Goal: Find specific page/section: Find specific page/section

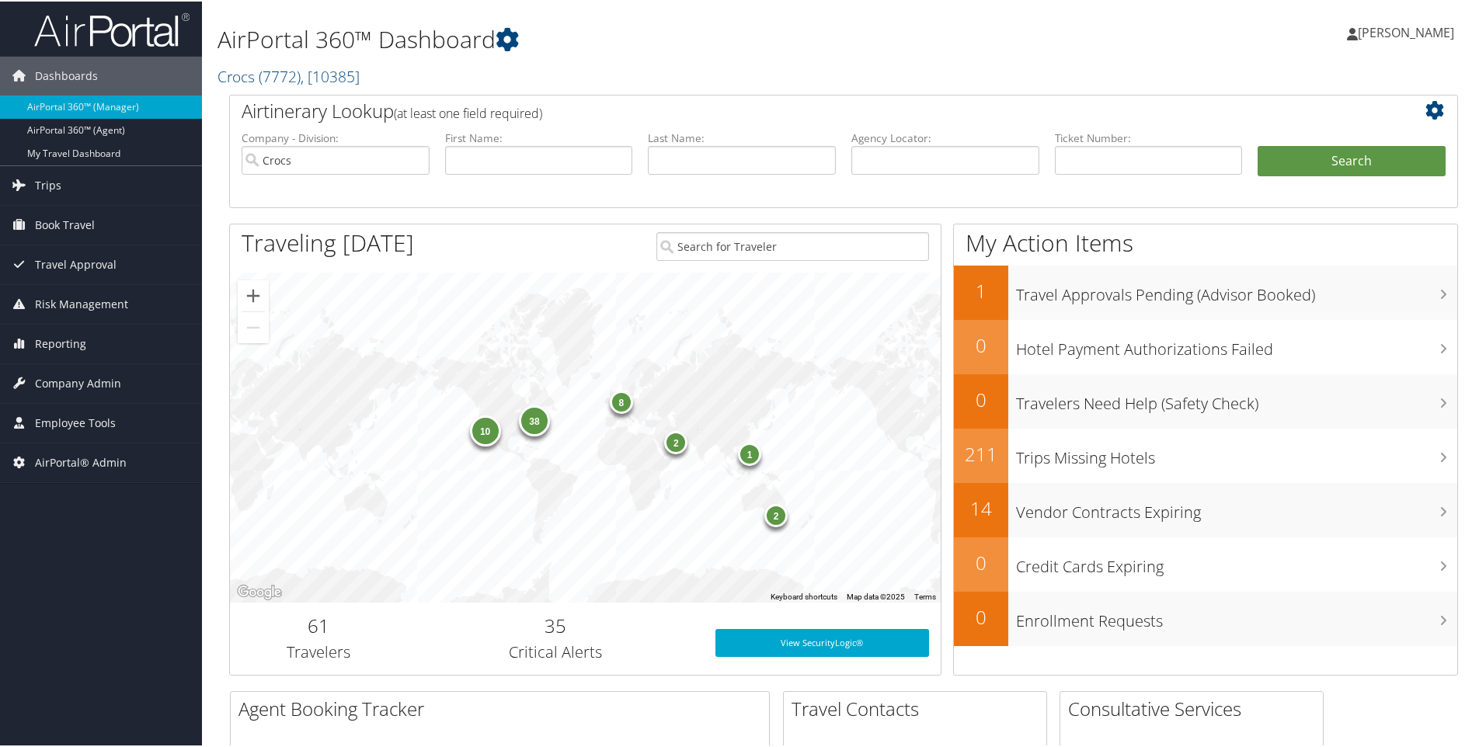
click at [373, 68] on h2 "Crocs ( 7772 ) , [ 10385 ]" at bounding box center [635, 74] width 835 height 26
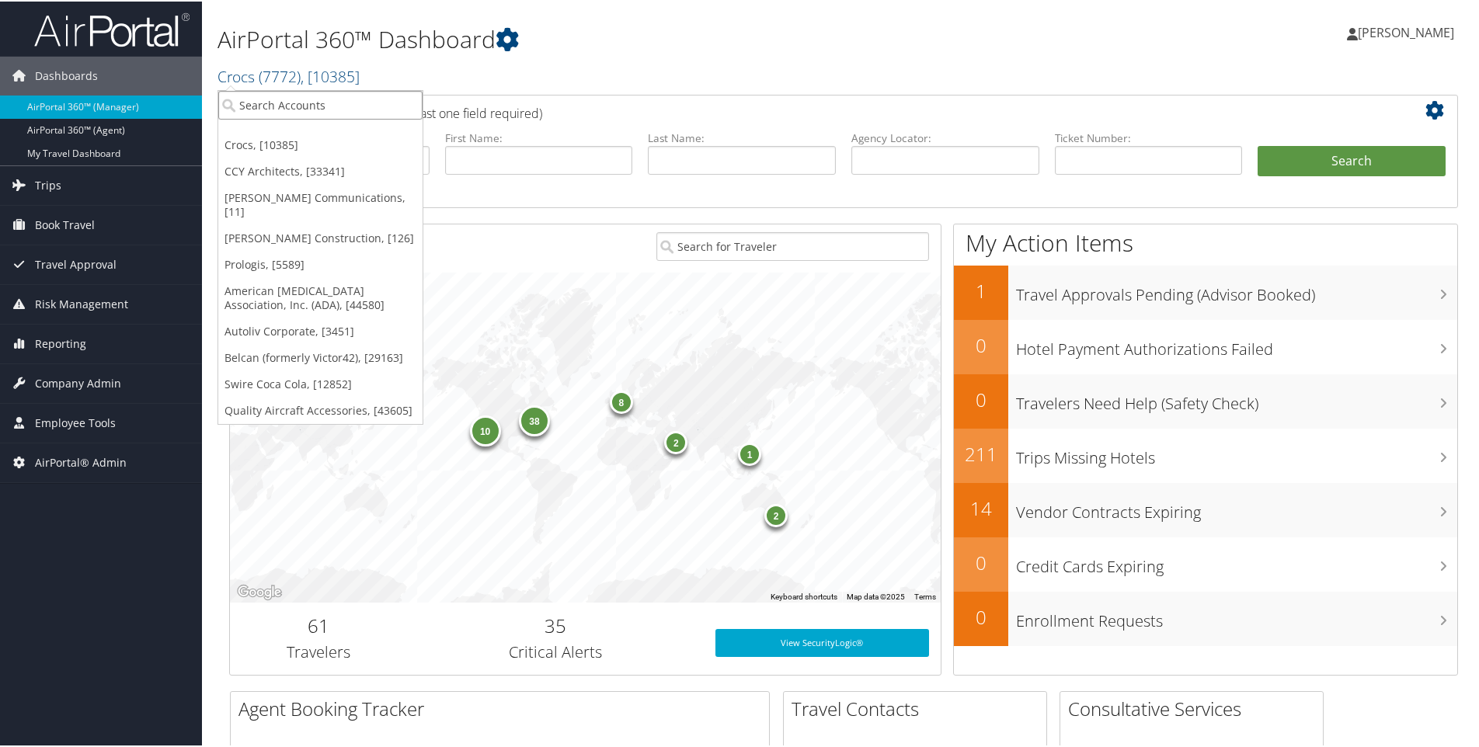
click at [315, 105] on input "search" at bounding box center [320, 103] width 204 height 29
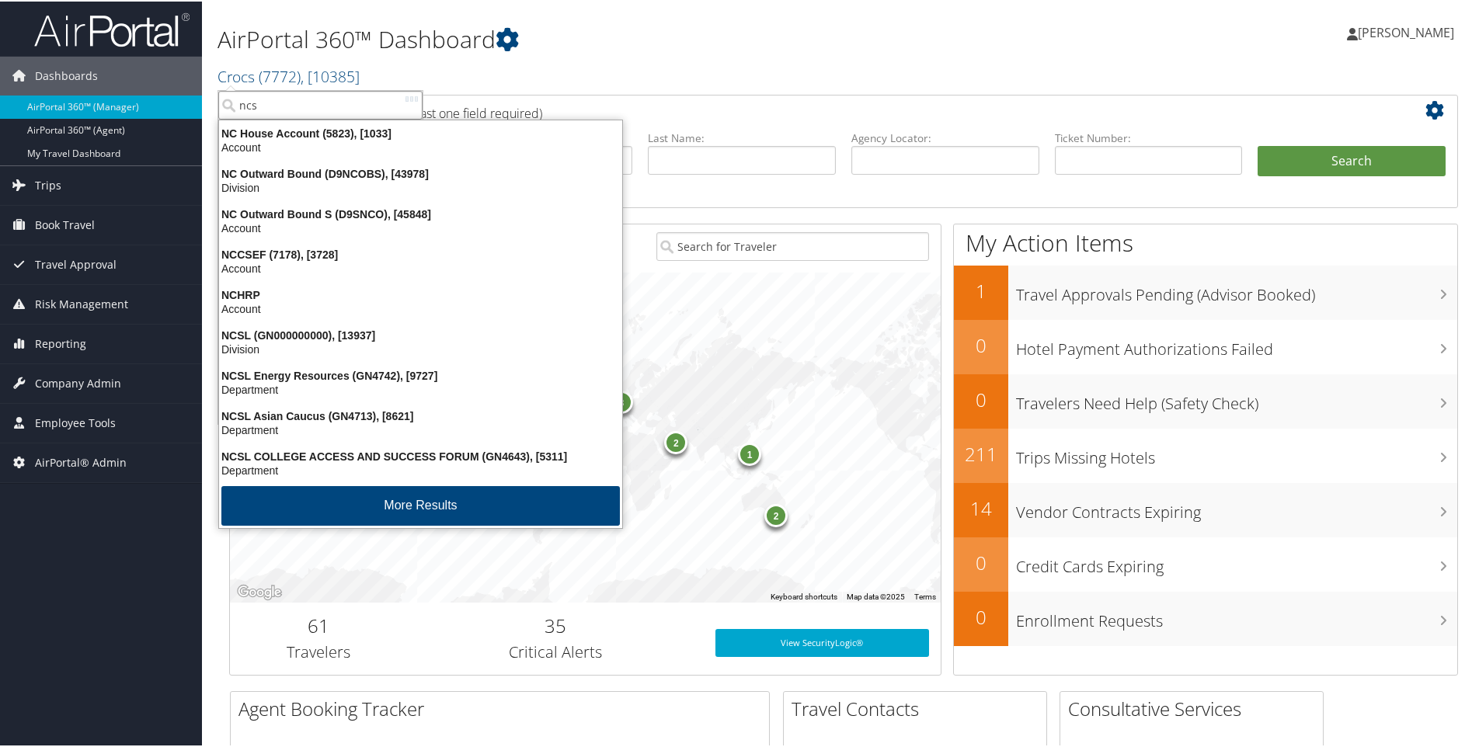
type input "ncsl"
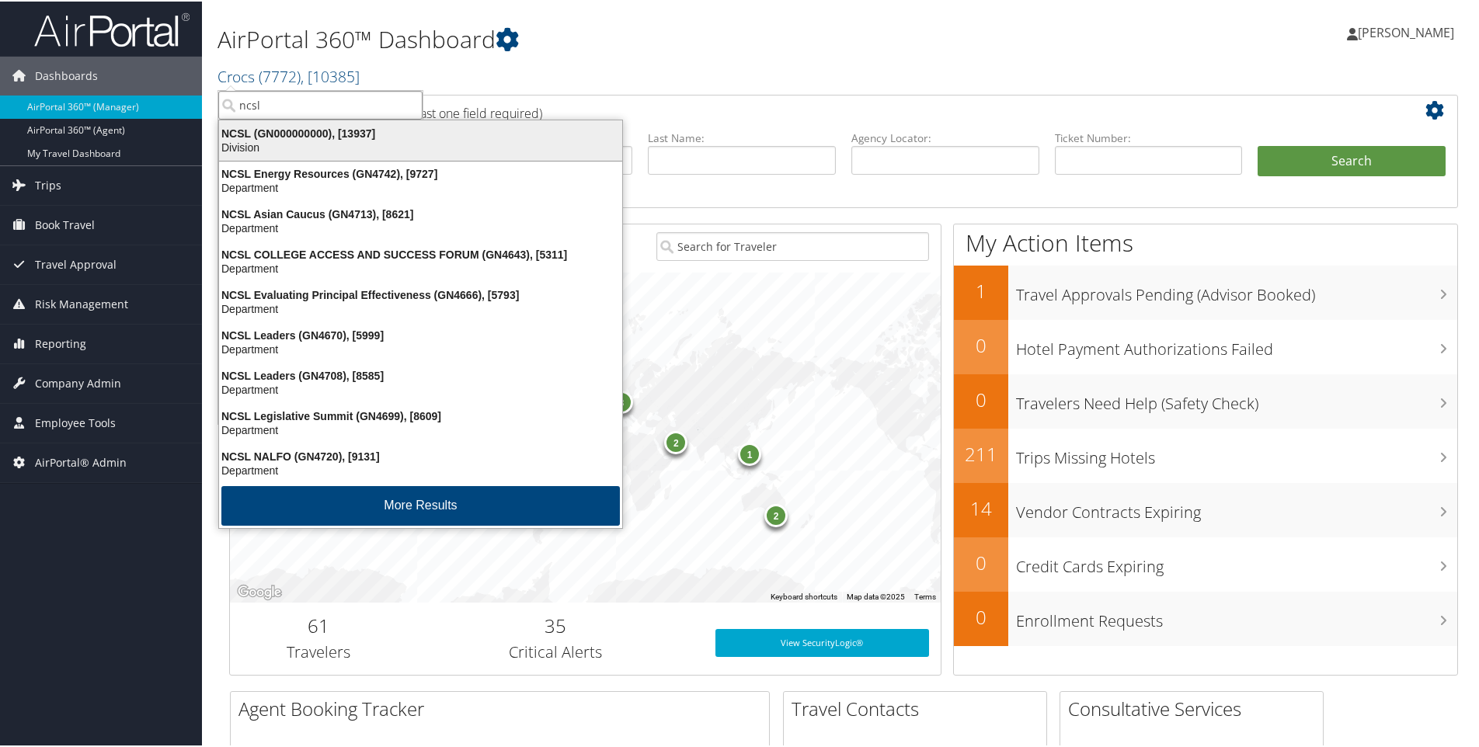
click at [257, 129] on div "NCSL (GN000000000), [13937]" at bounding box center [421, 132] width 422 height 14
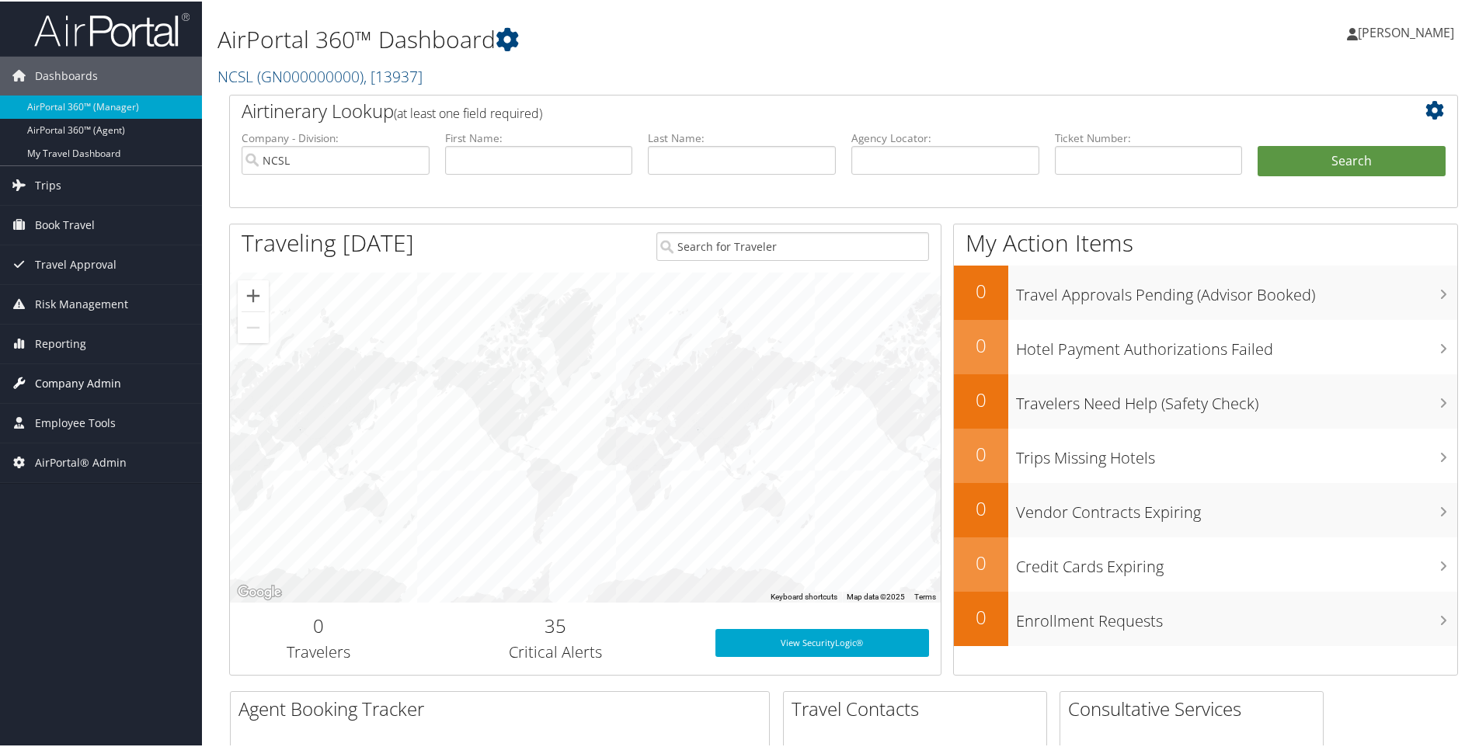
click at [77, 376] on span "Company Admin" at bounding box center [78, 382] width 86 height 39
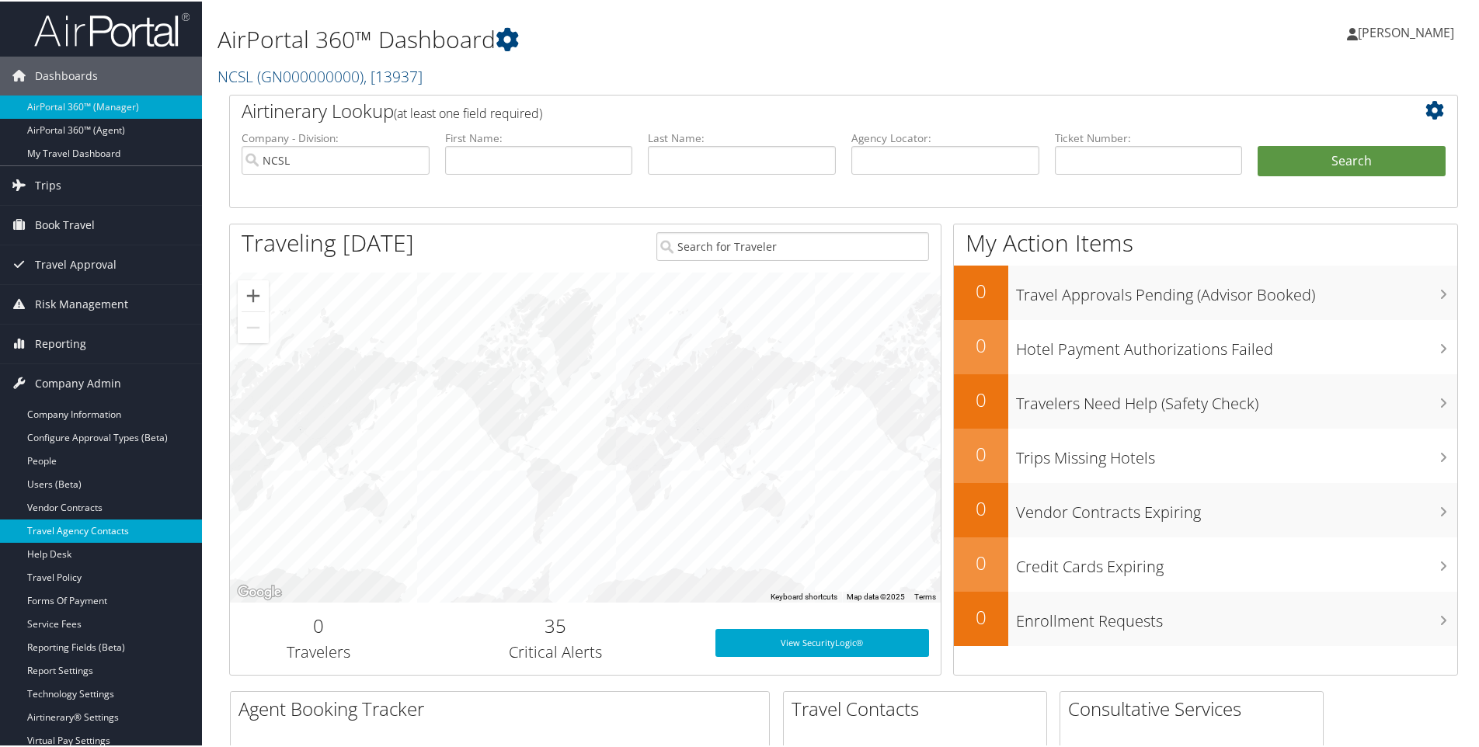
click at [78, 527] on link "Travel Agency Contacts" at bounding box center [101, 529] width 202 height 23
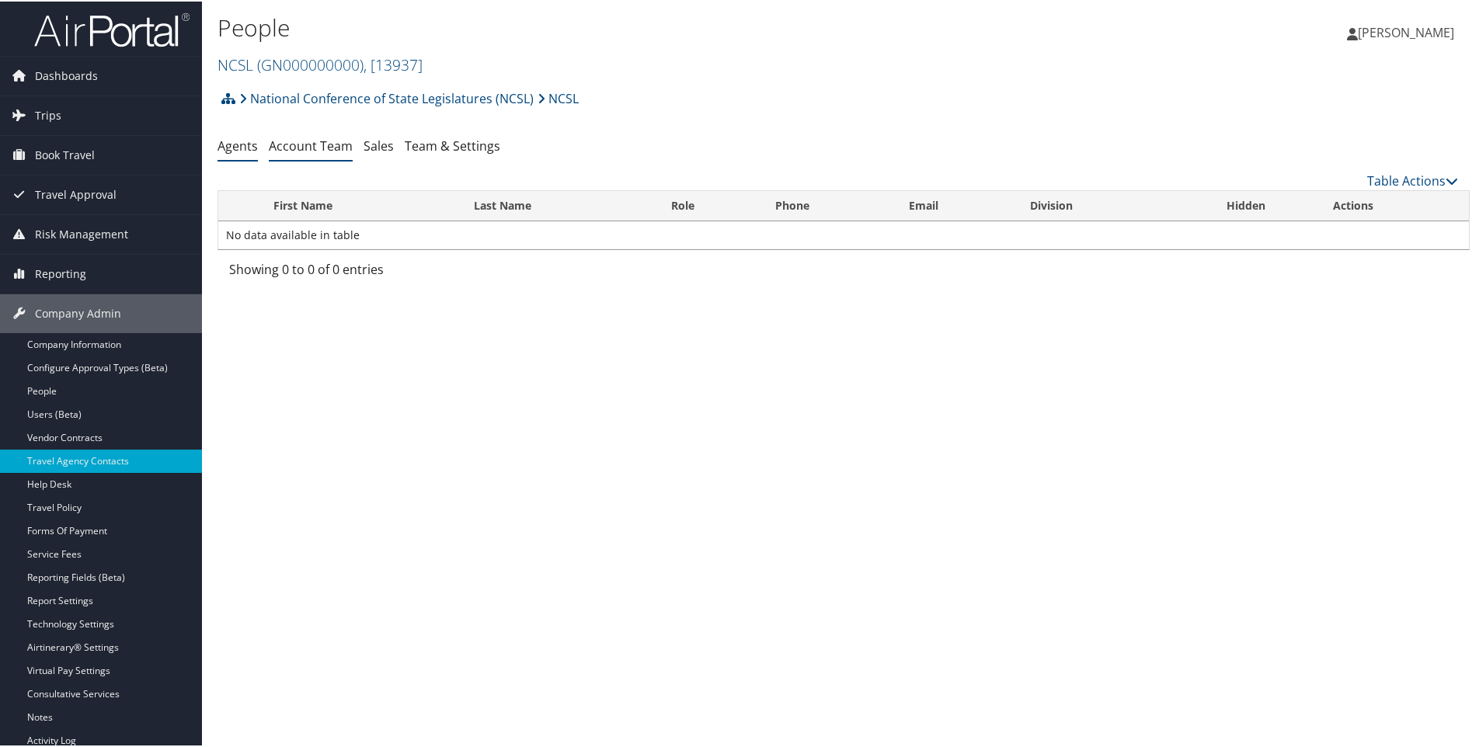
click at [308, 145] on link "Account Team" at bounding box center [311, 144] width 84 height 17
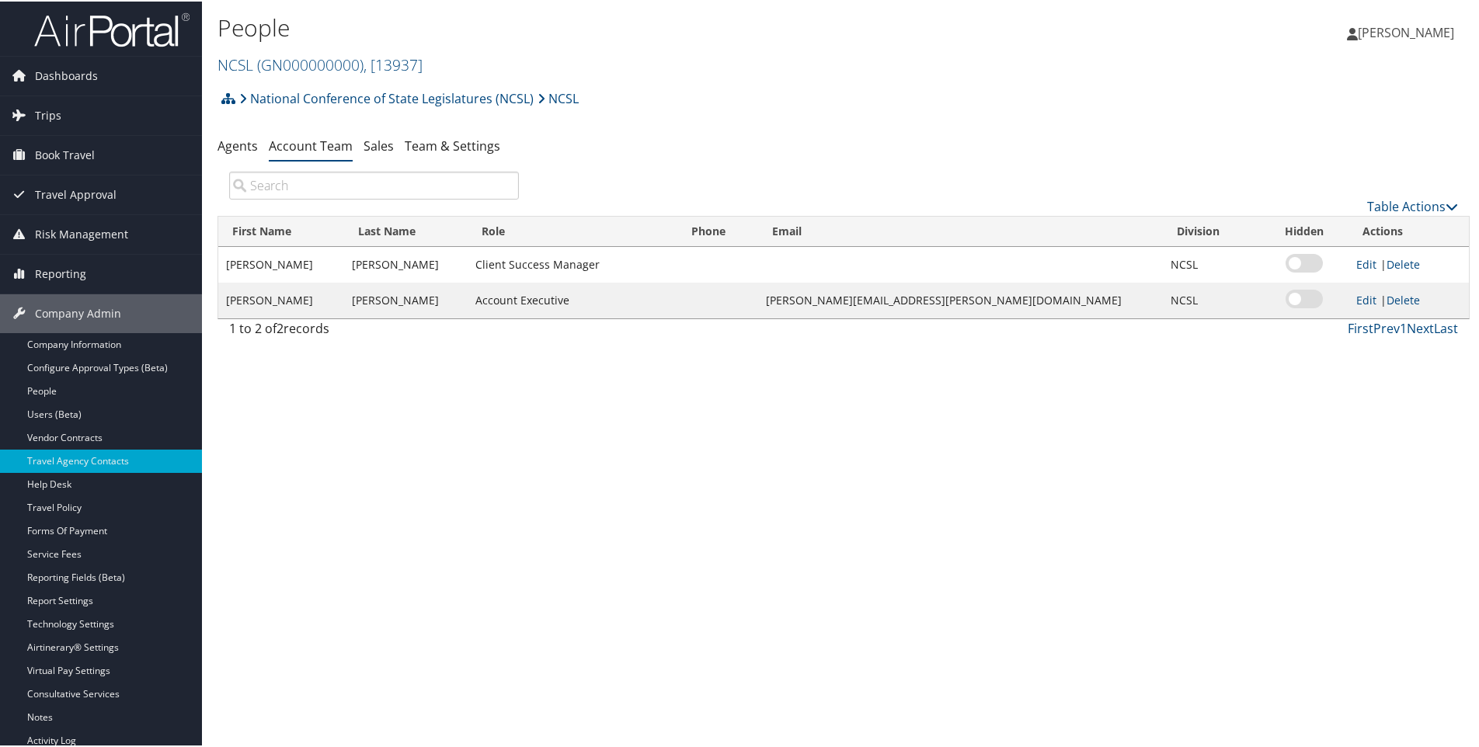
click at [433, 67] on h2 "NCSL ( GN000000000 ) , [ 13937 ]" at bounding box center [635, 62] width 835 height 26
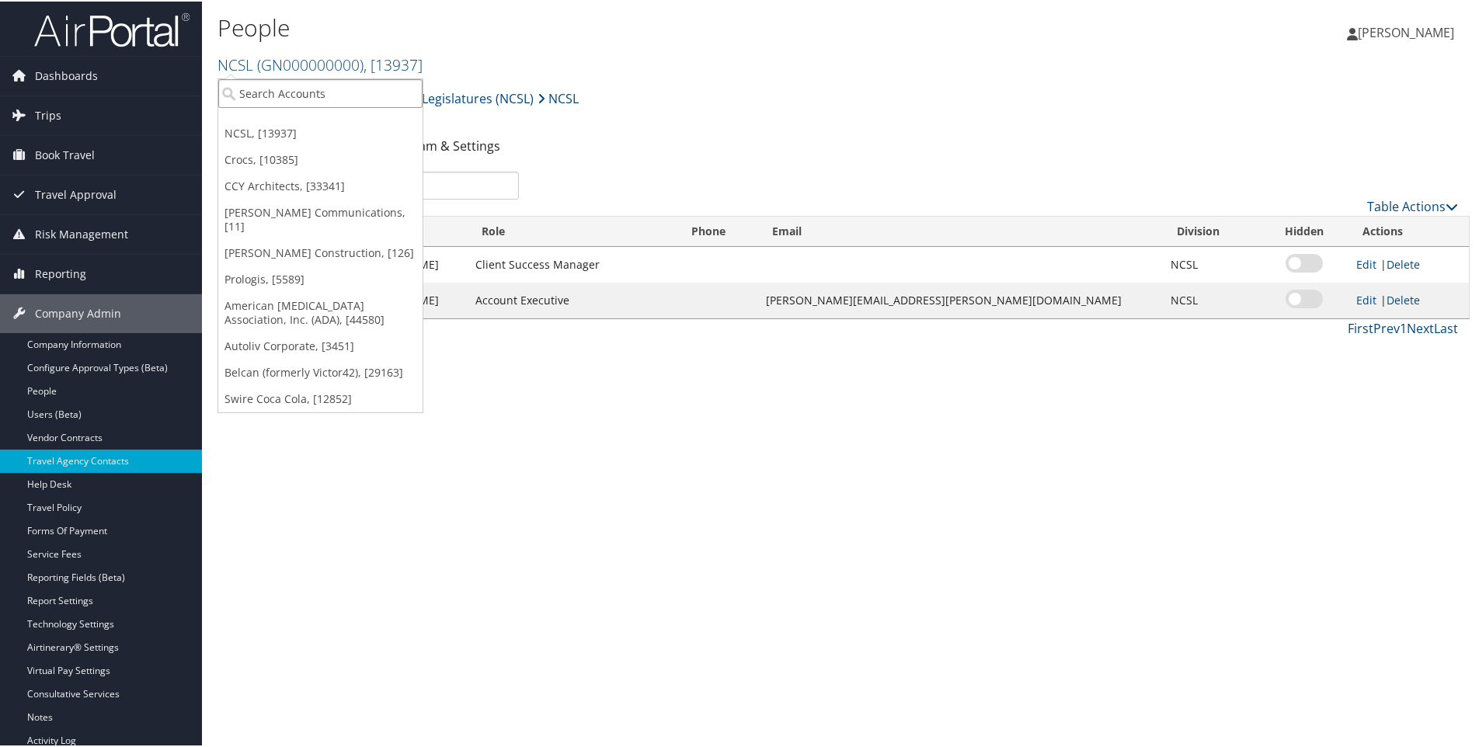
click at [320, 98] on input "search" at bounding box center [320, 92] width 204 height 29
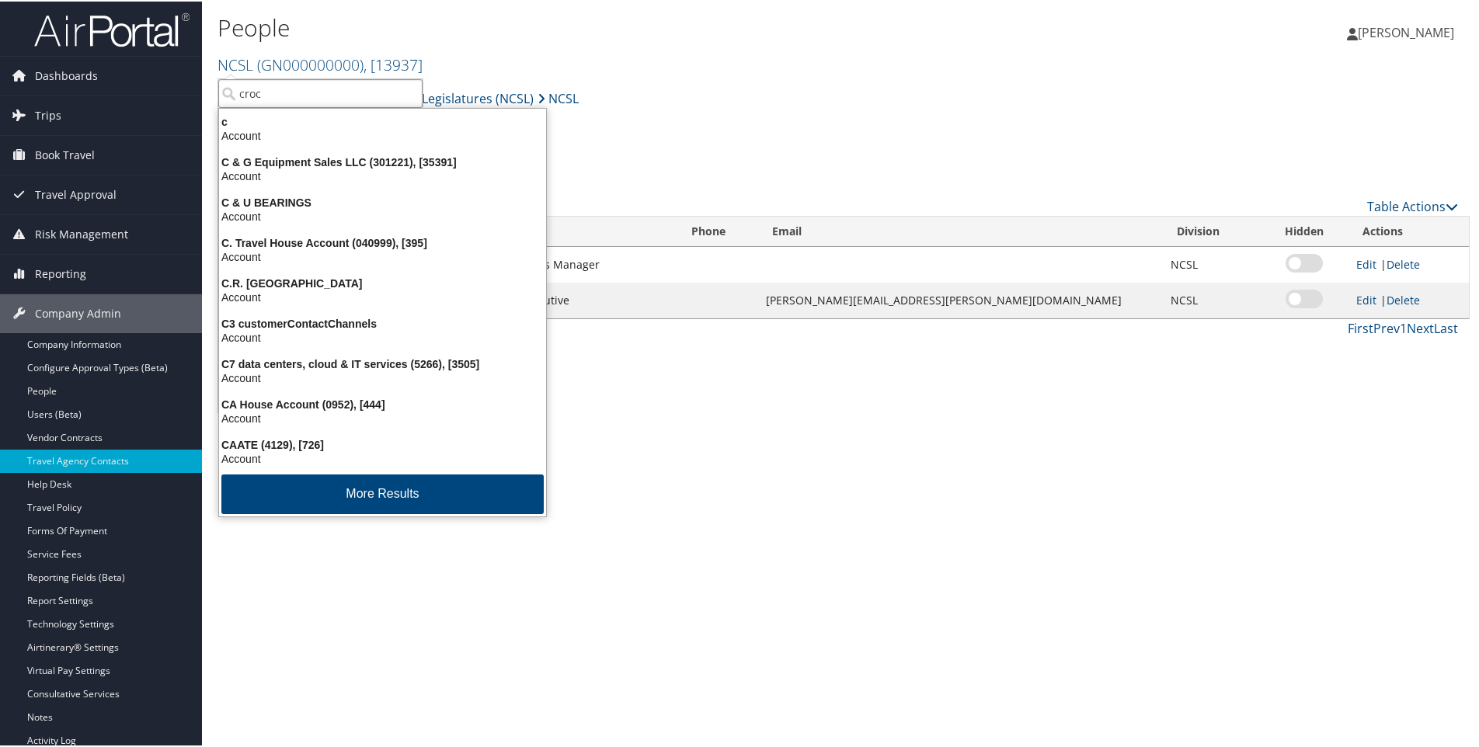
type input "crocs"
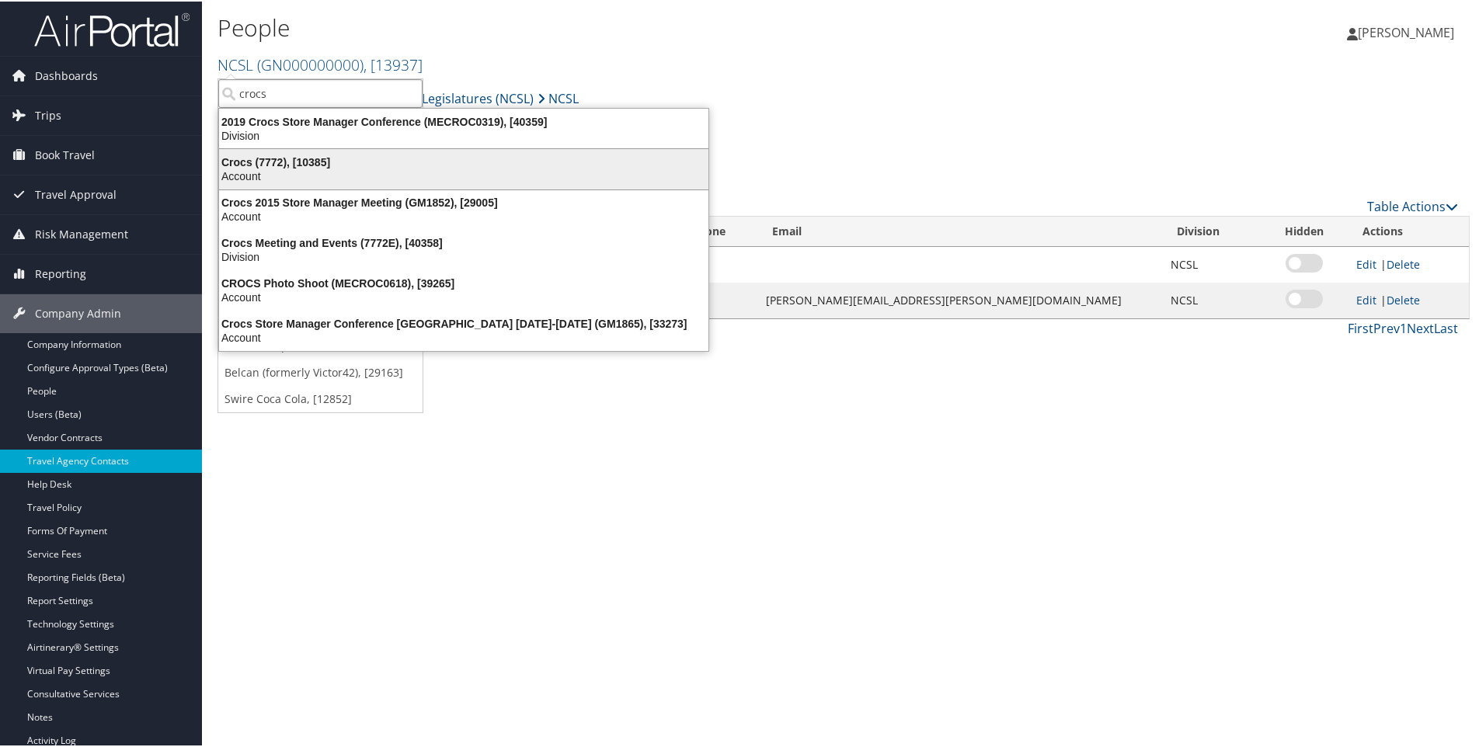
click at [257, 165] on div "Crocs (7772), [10385]" at bounding box center [464, 161] width 508 height 14
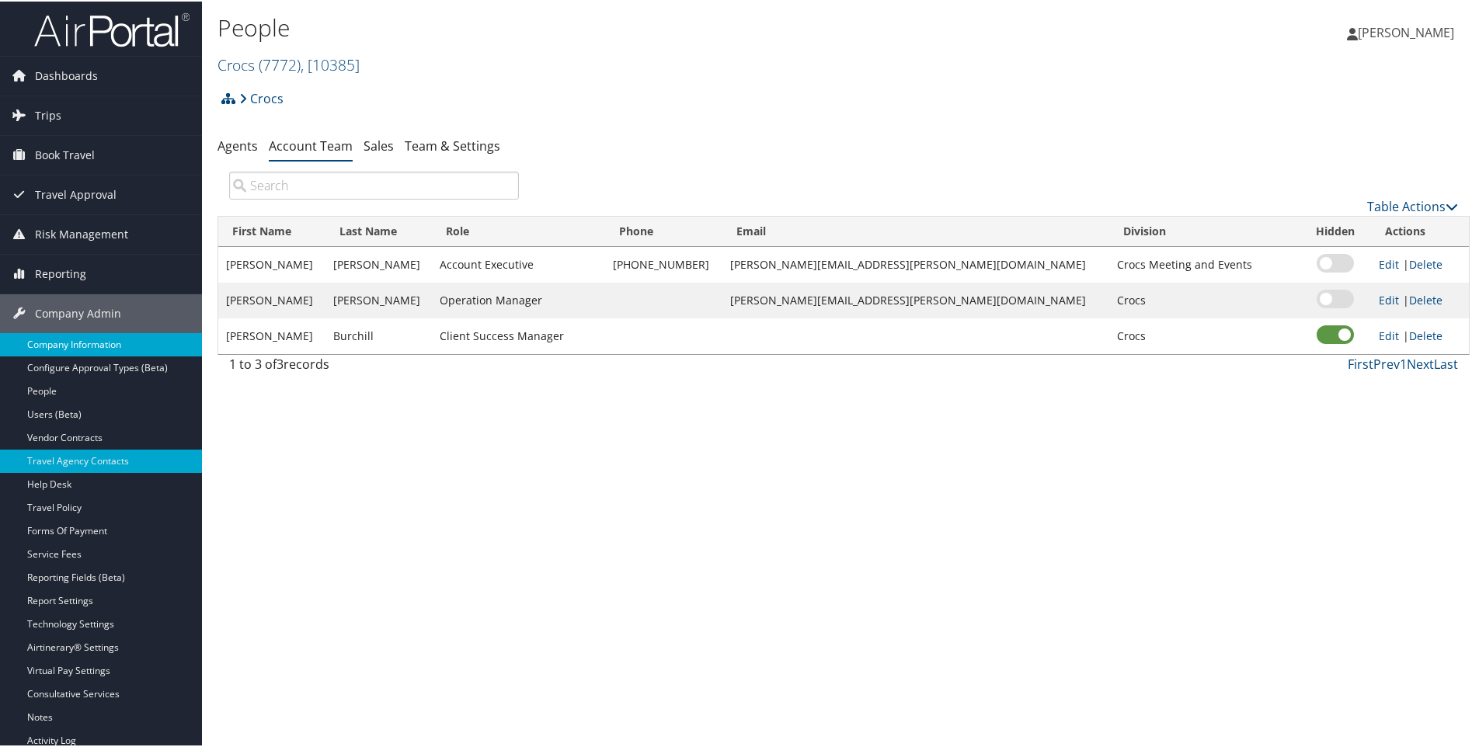
click at [66, 341] on link "Company Information" at bounding box center [101, 343] width 202 height 23
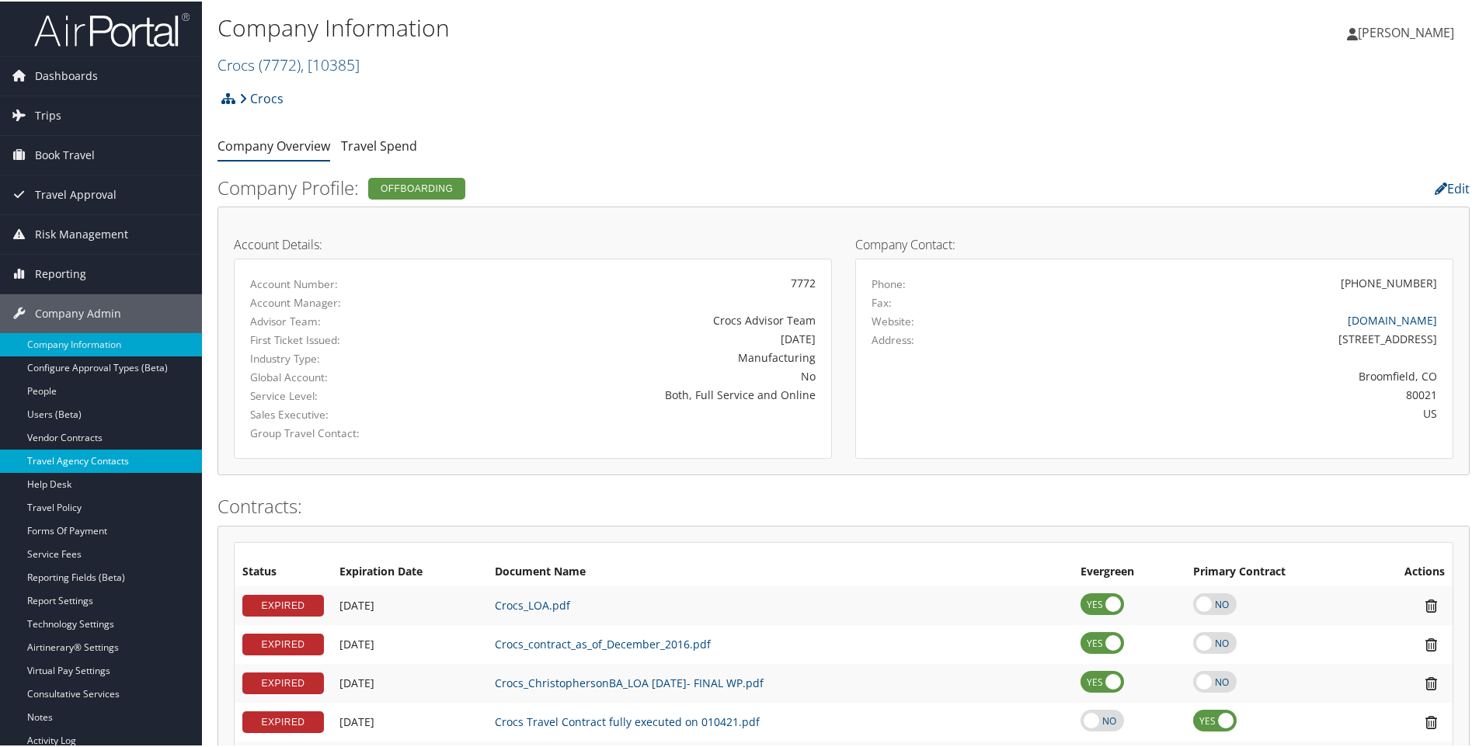
click at [77, 459] on link "Travel Agency Contacts" at bounding box center [101, 459] width 202 height 23
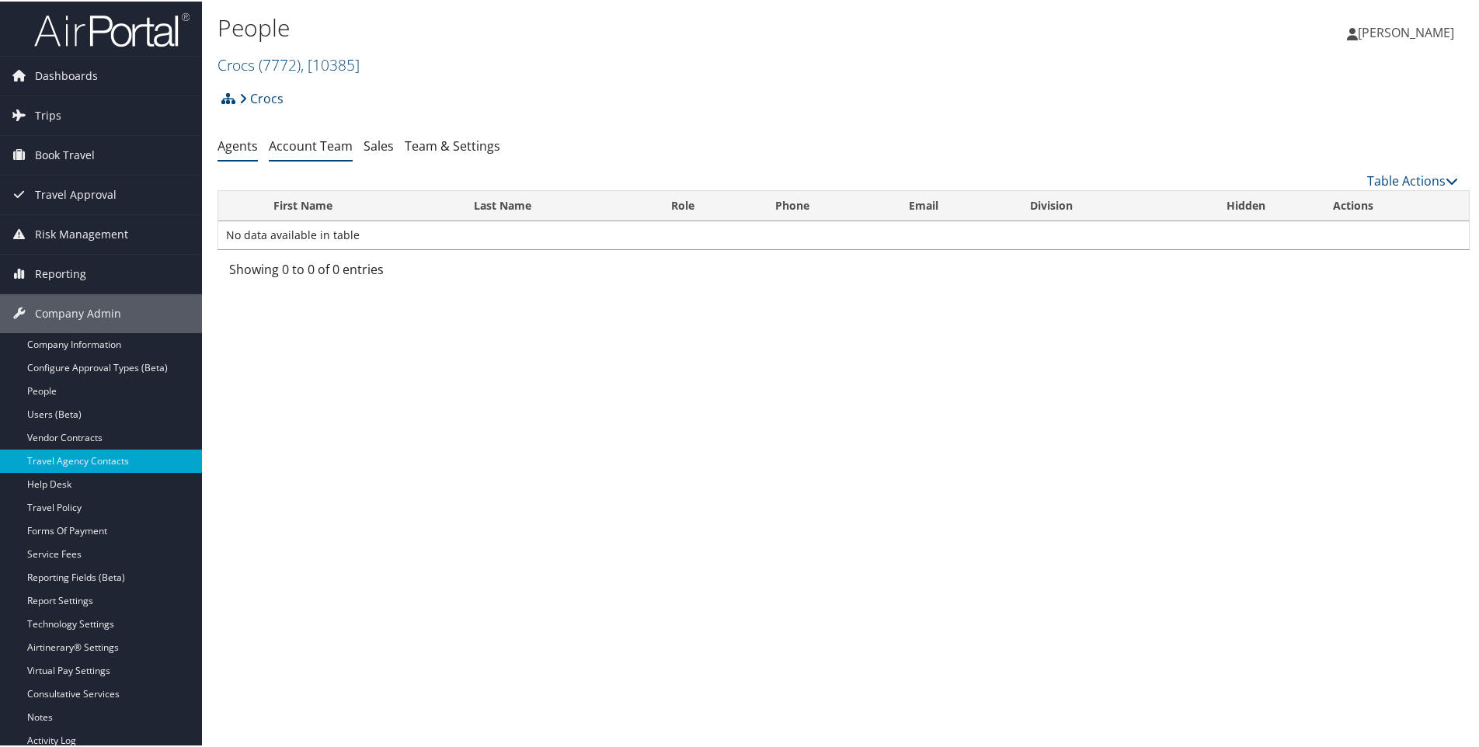
click at [304, 142] on link "Account Team" at bounding box center [311, 144] width 84 height 17
